Goal: Task Accomplishment & Management: Use online tool/utility

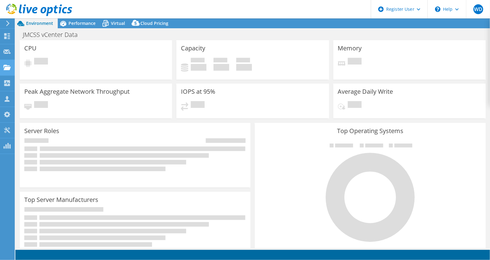
select select "USD"
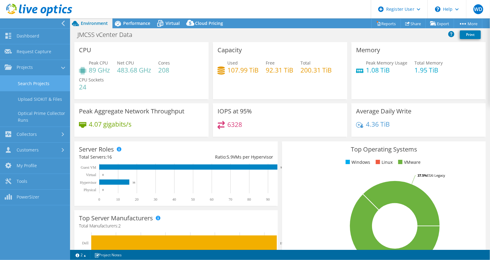
click at [22, 82] on link "Search Projects" at bounding box center [35, 84] width 70 height 16
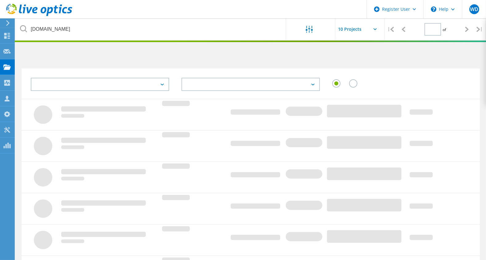
type input "1"
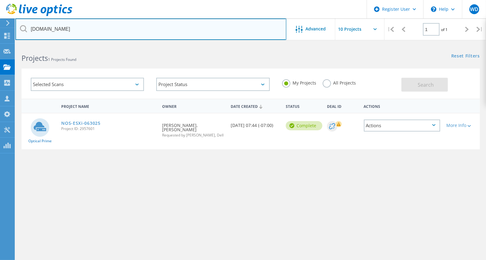
drag, startPoint x: 102, startPoint y: 30, endPoint x: 23, endPoint y: 31, distance: 79.6
click at [23, 31] on div "[DOMAIN_NAME]" at bounding box center [150, 29] width 271 height 22
type input "[DOMAIN_NAME]"
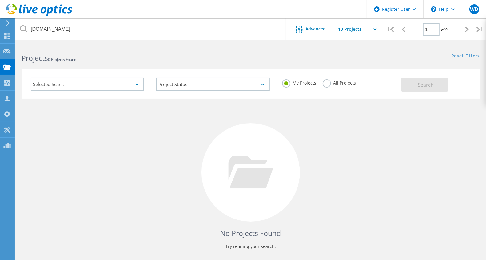
click at [341, 80] on label "All Projects" at bounding box center [340, 82] width 34 height 6
click at [0, 0] on input "All Projects" at bounding box center [0, 0] width 0 height 0
click at [409, 82] on button "Search" at bounding box center [424, 85] width 46 height 14
